Goal: Check status: Check status

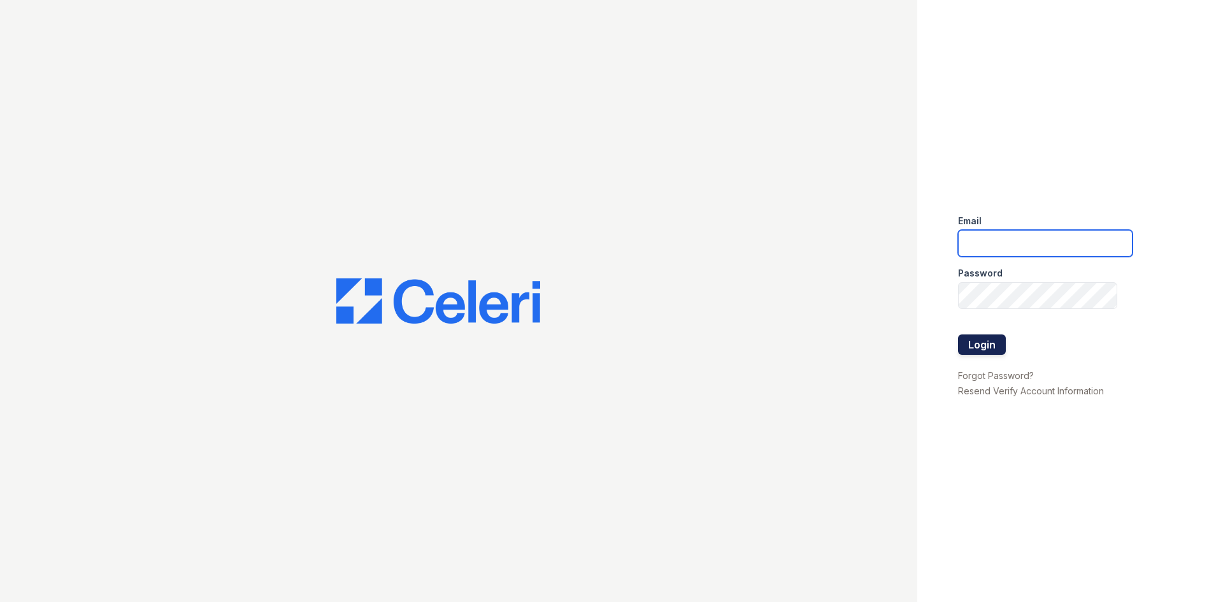
type input "[EMAIL_ADDRESS][DOMAIN_NAME]"
click at [975, 345] on button "Login" at bounding box center [982, 345] width 48 height 20
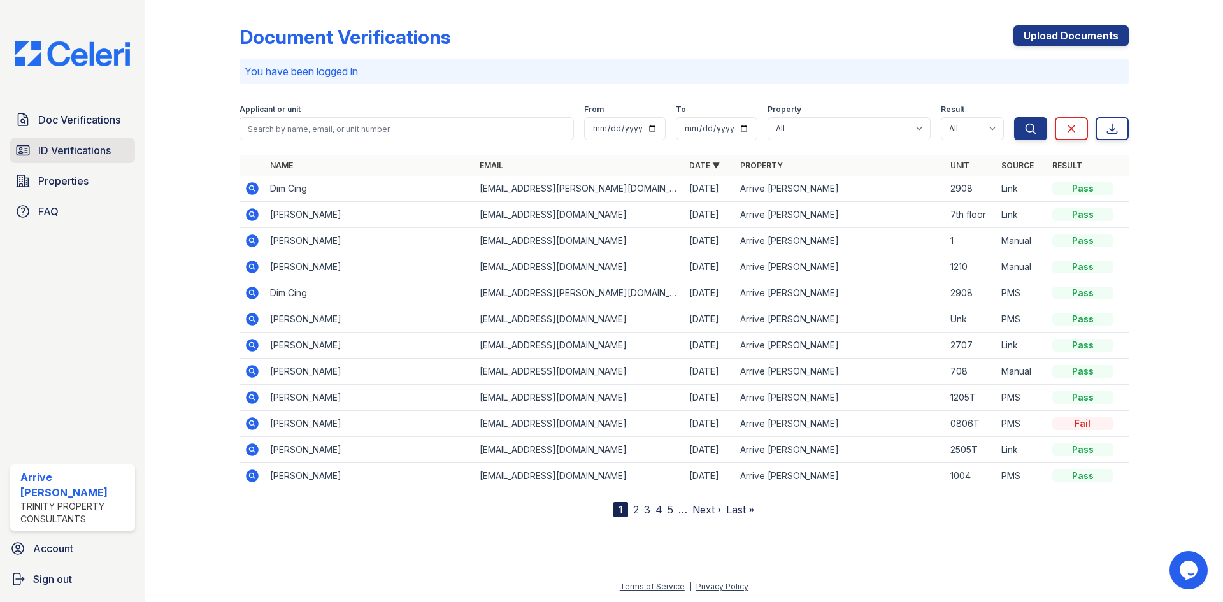
click at [56, 141] on link "ID Verifications" at bounding box center [72, 150] width 125 height 25
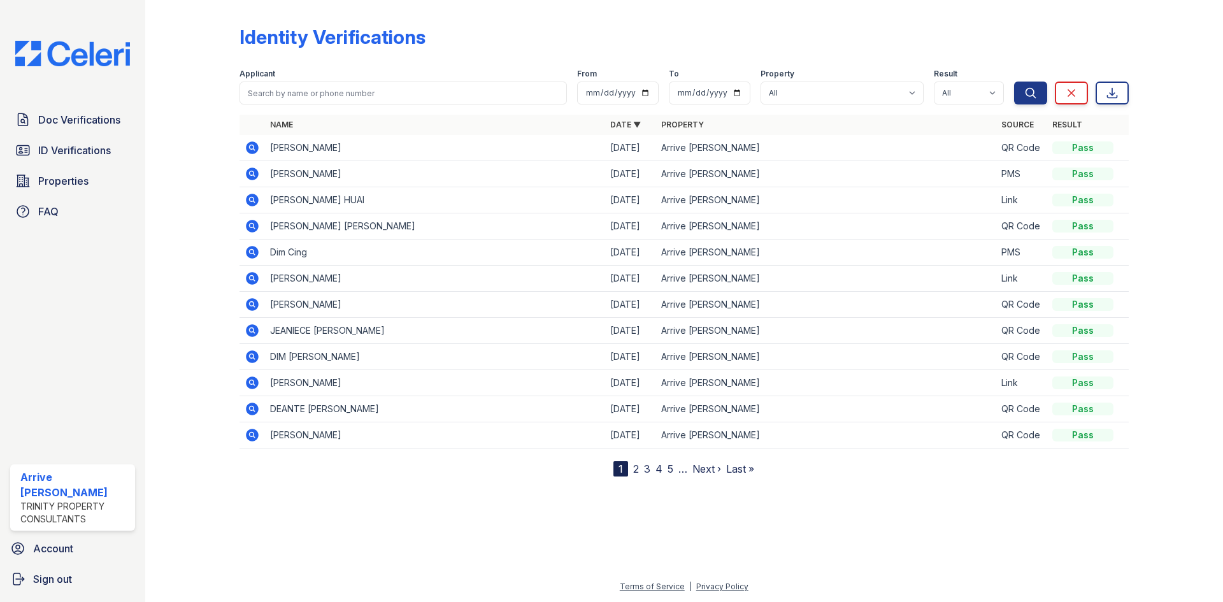
click at [251, 203] on icon at bounding box center [252, 200] width 13 height 13
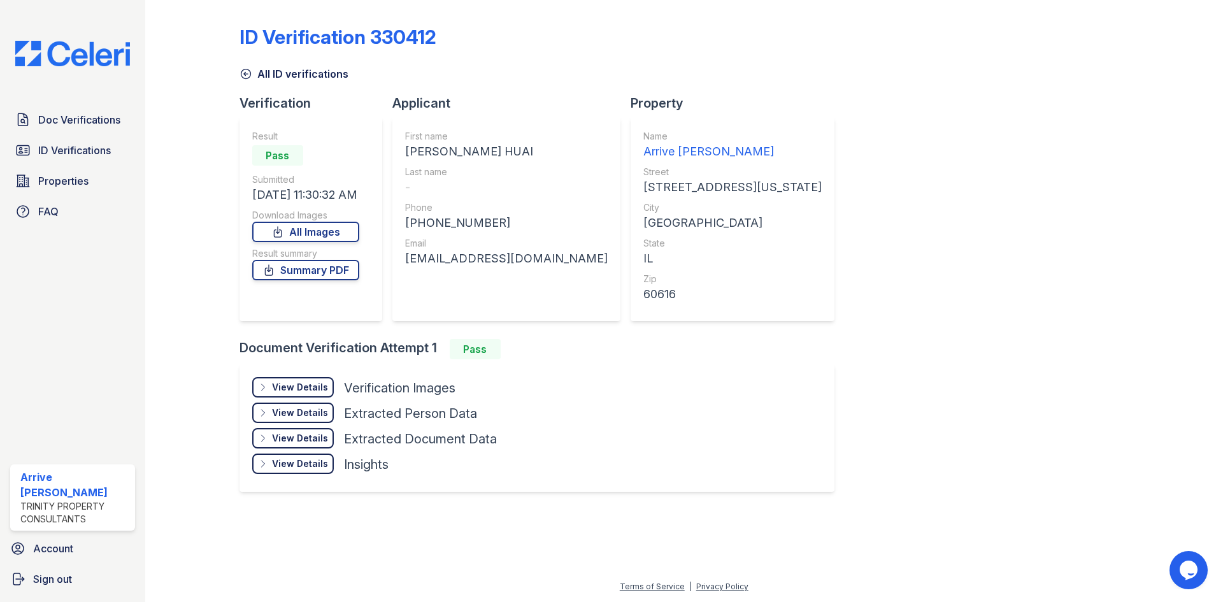
click at [309, 394] on div "View Details Details" at bounding box center [293, 387] width 82 height 20
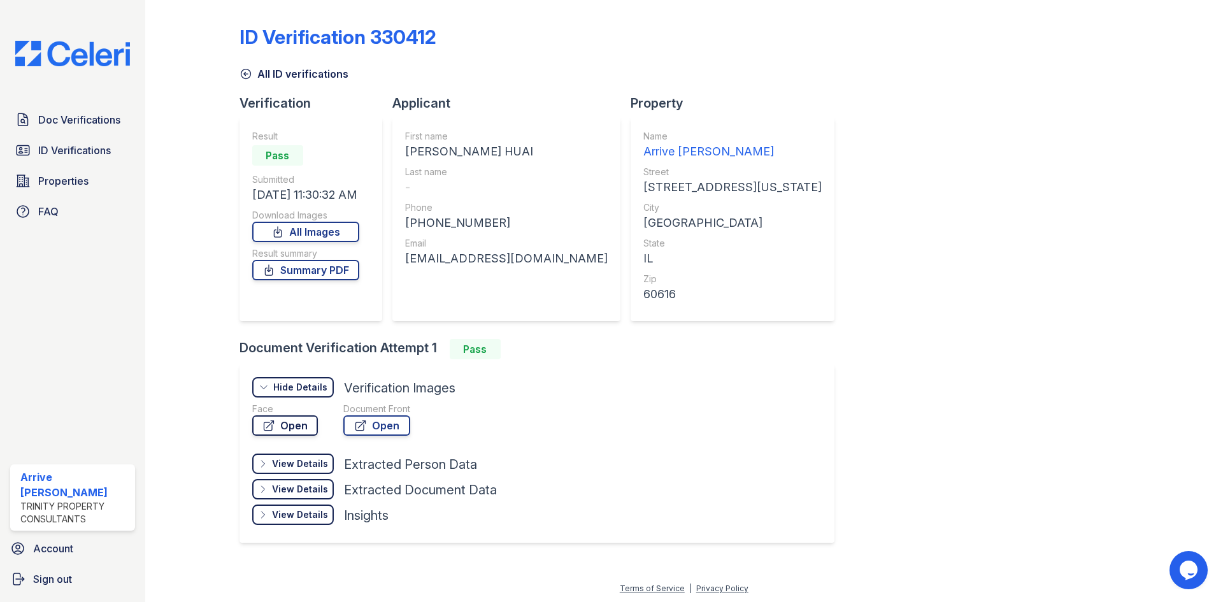
click at [294, 419] on link "Open" at bounding box center [285, 425] width 66 height 20
